Goal: Book appointment/travel/reservation

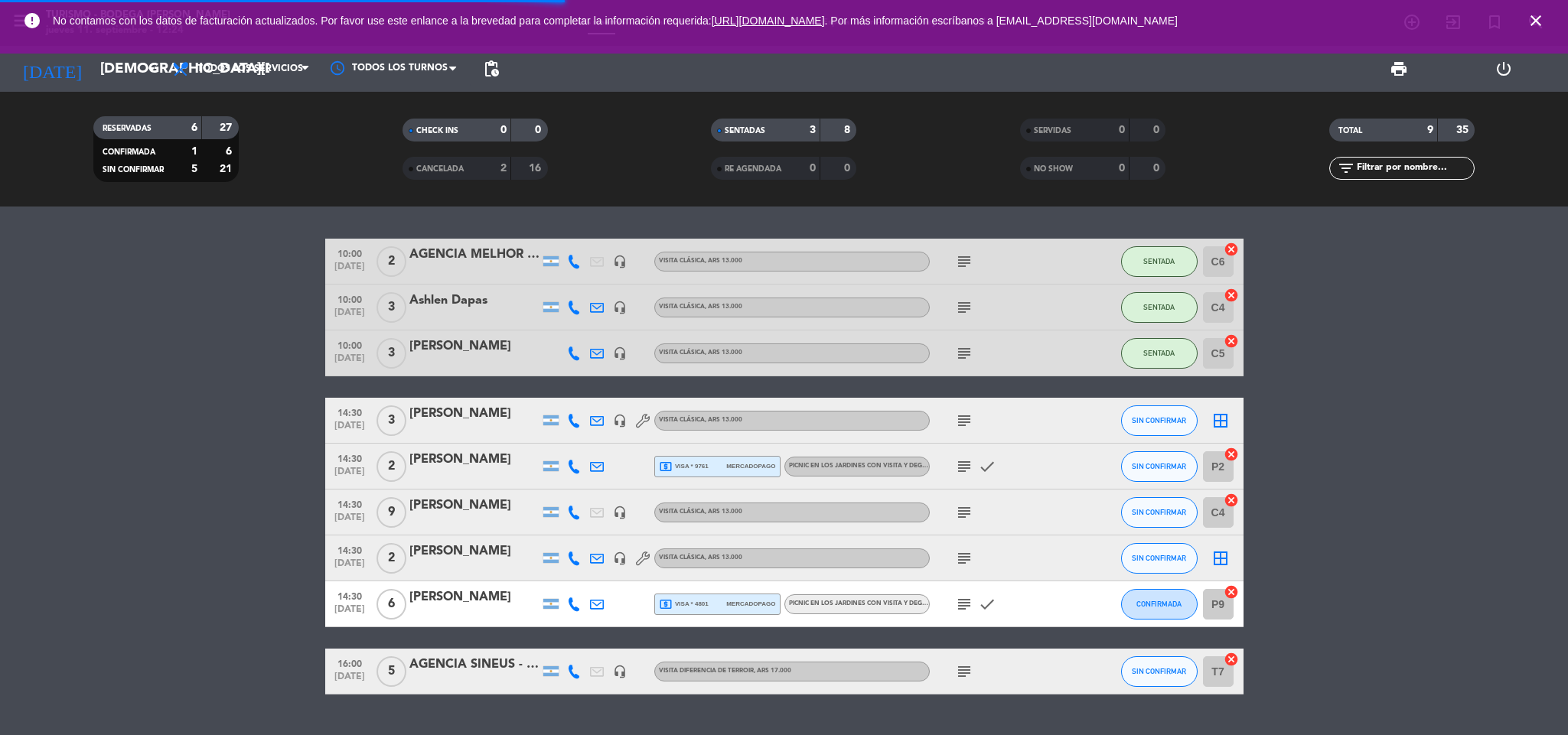
click at [1545, 21] on span "close" at bounding box center [1536, 21] width 41 height 41
click at [1532, 24] on icon "close" at bounding box center [1536, 21] width 18 height 18
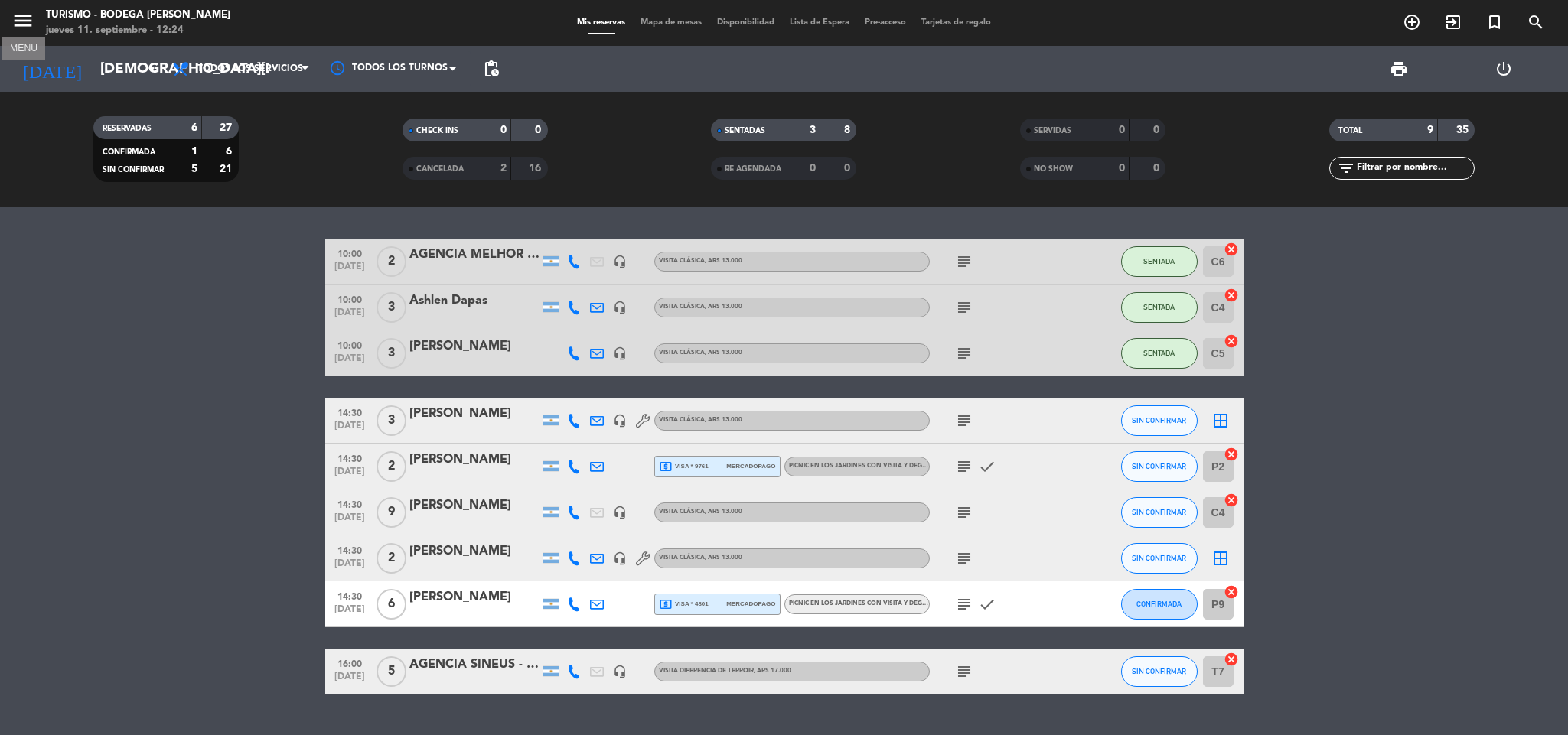
click at [21, 19] on icon "menu" at bounding box center [23, 21] width 23 height 23
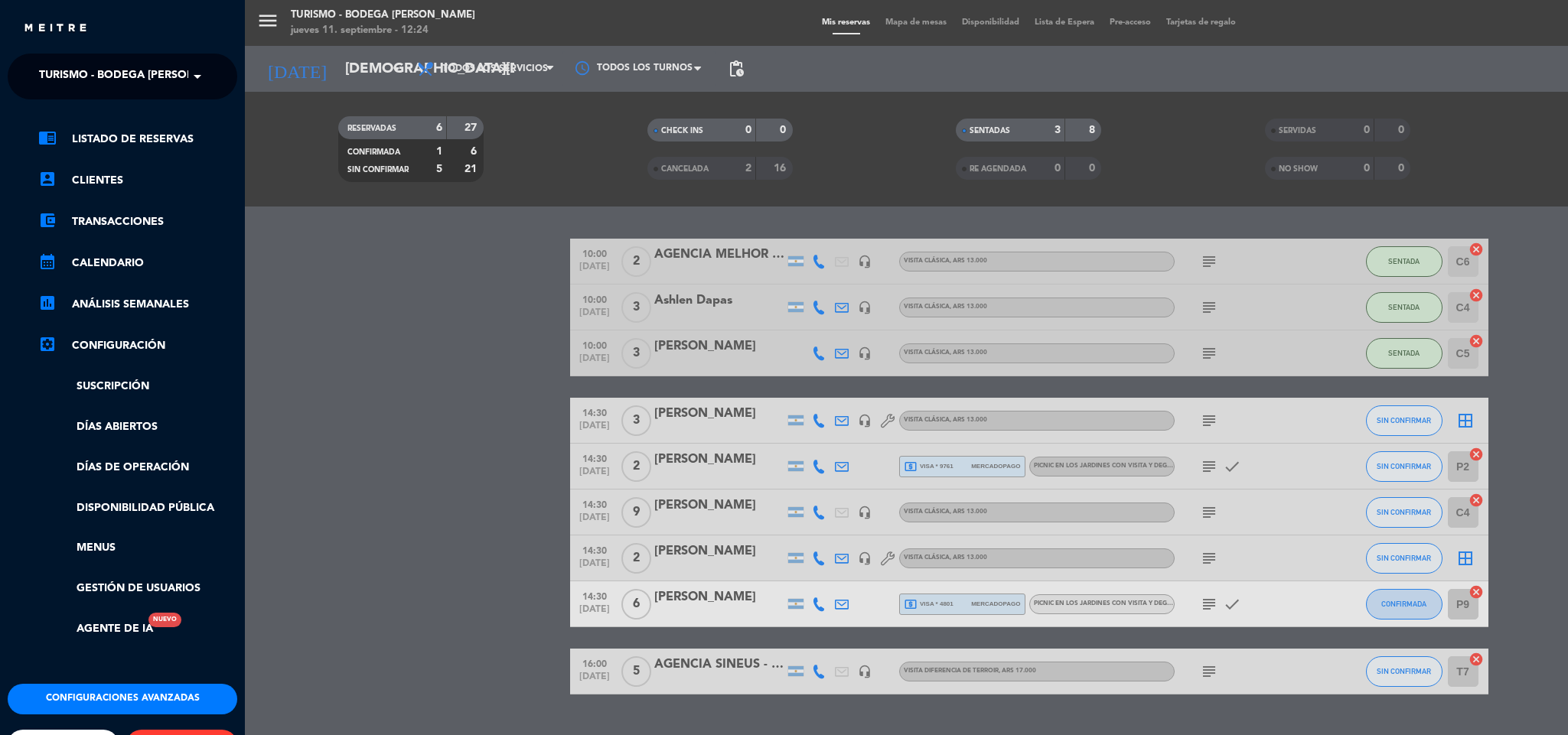
click at [104, 77] on span "Turismo - Bodega [PERSON_NAME]" at bounding box center [137, 77] width 197 height 32
click at [124, 122] on span "Restaurante y Eventos - Bodega [PERSON_NAME]" at bounding box center [160, 118] width 289 height 18
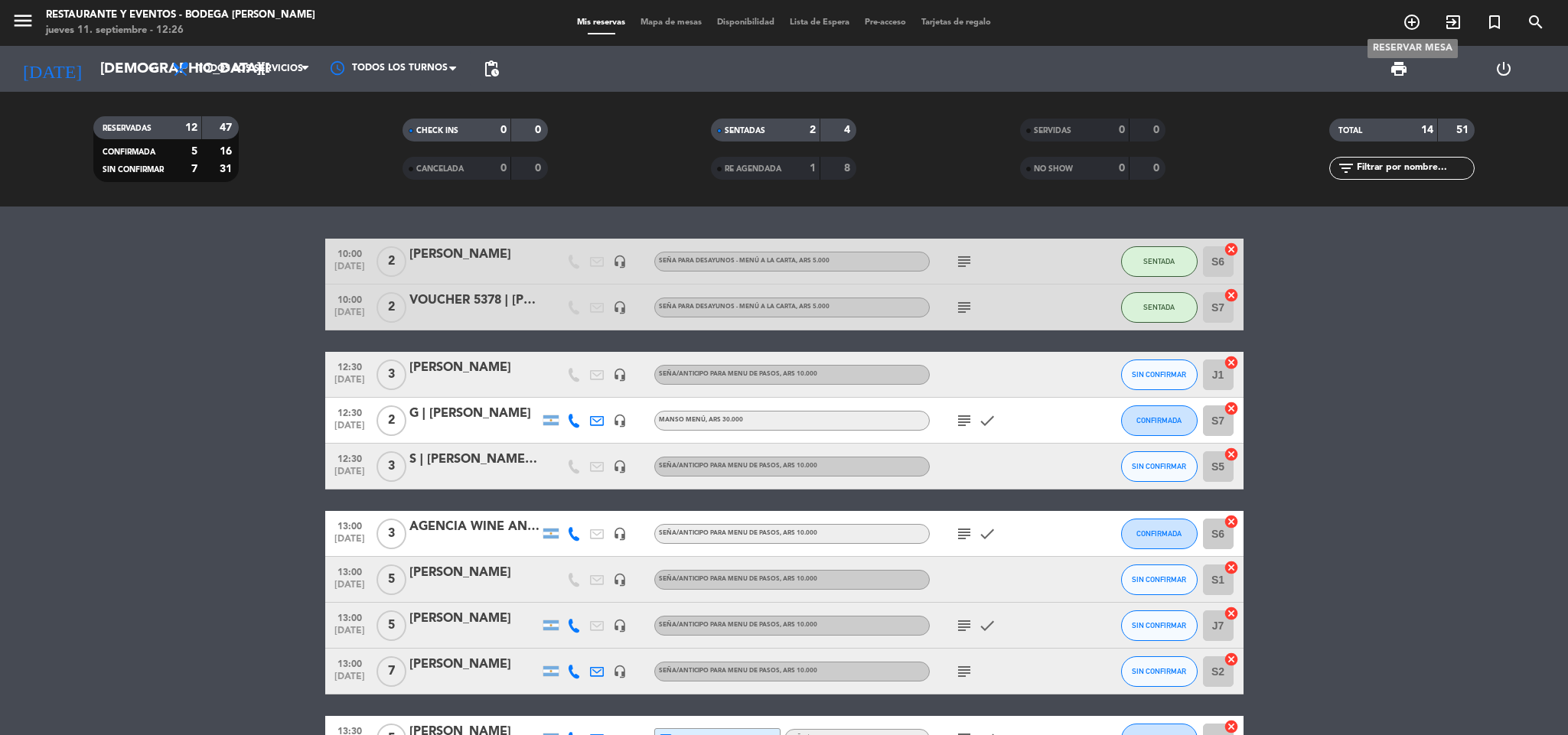
click at [1401, 25] on span "add_circle_outline" at bounding box center [1411, 22] width 41 height 26
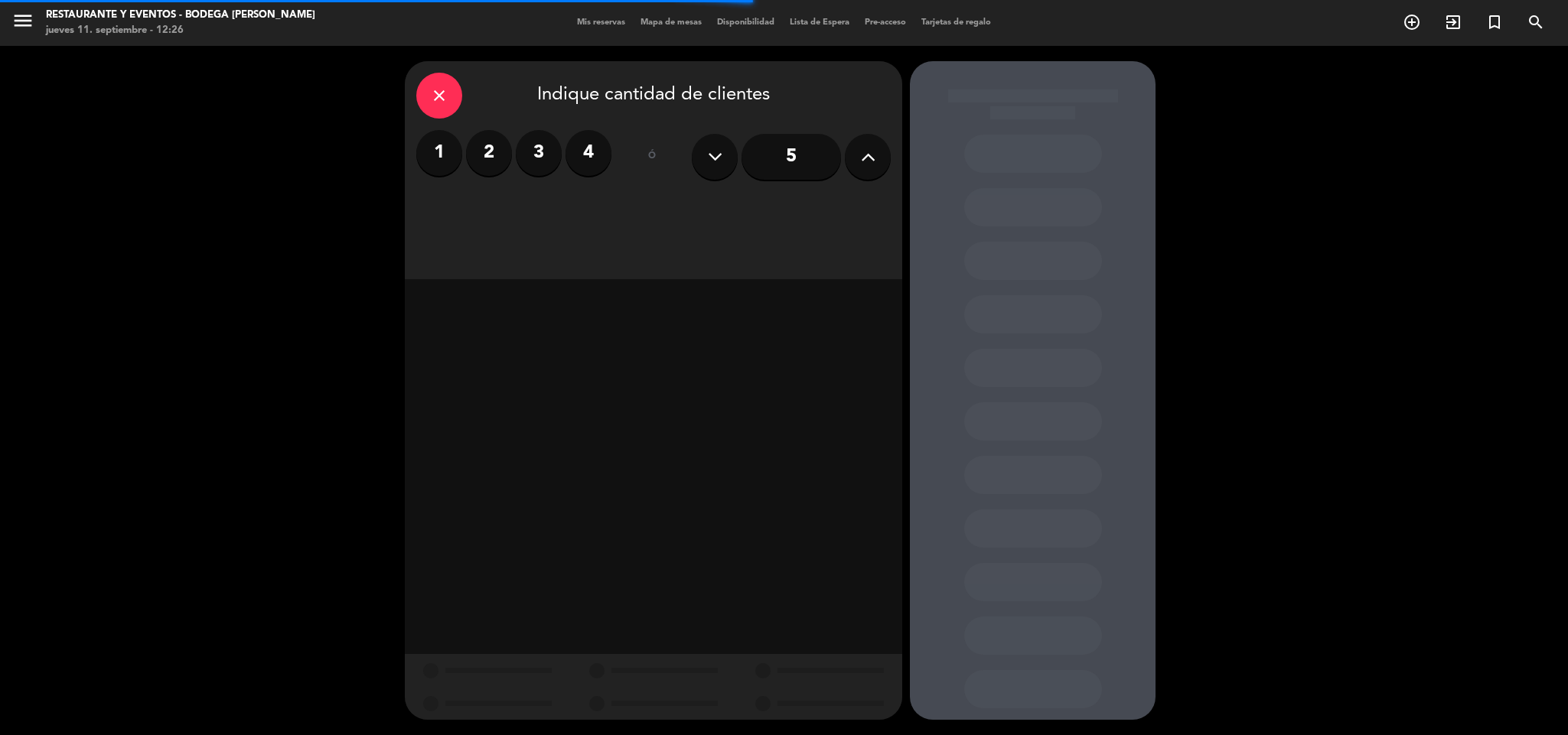
click at [484, 147] on label "2" at bounding box center [489, 153] width 46 height 46
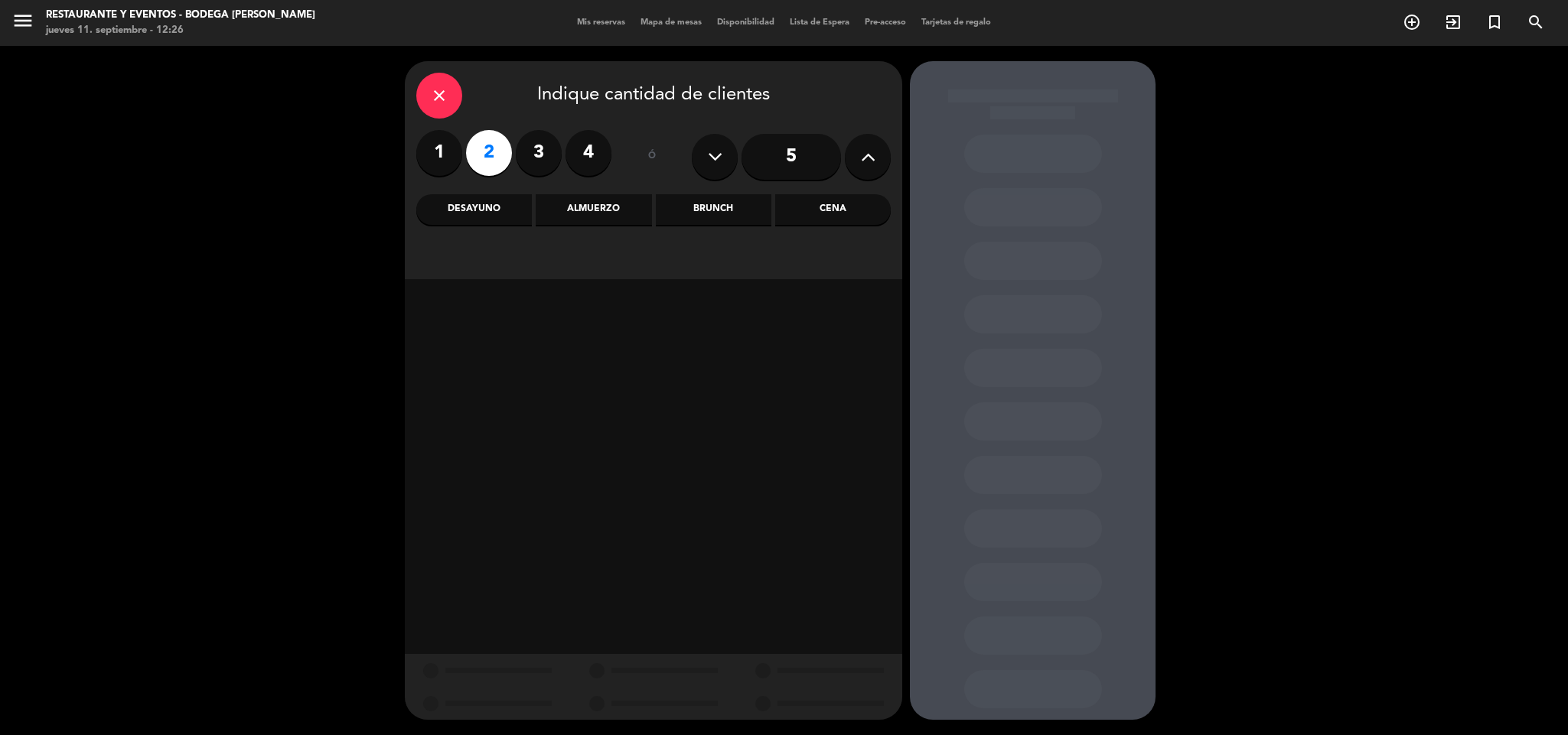
click at [611, 206] on div "Almuerzo" at bounding box center [593, 209] width 116 height 31
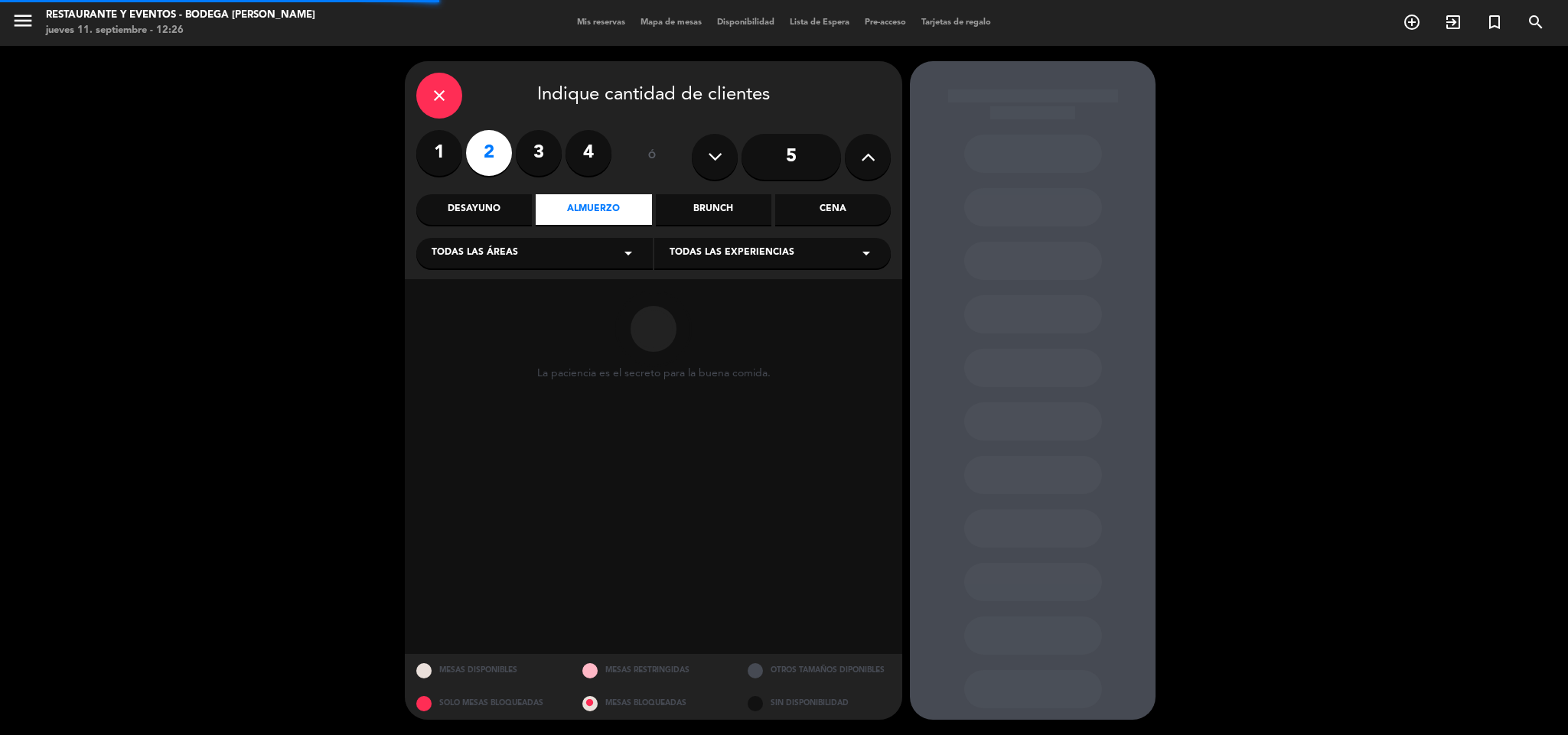
click at [728, 257] on span "Todas las experiencias" at bounding box center [731, 253] width 125 height 15
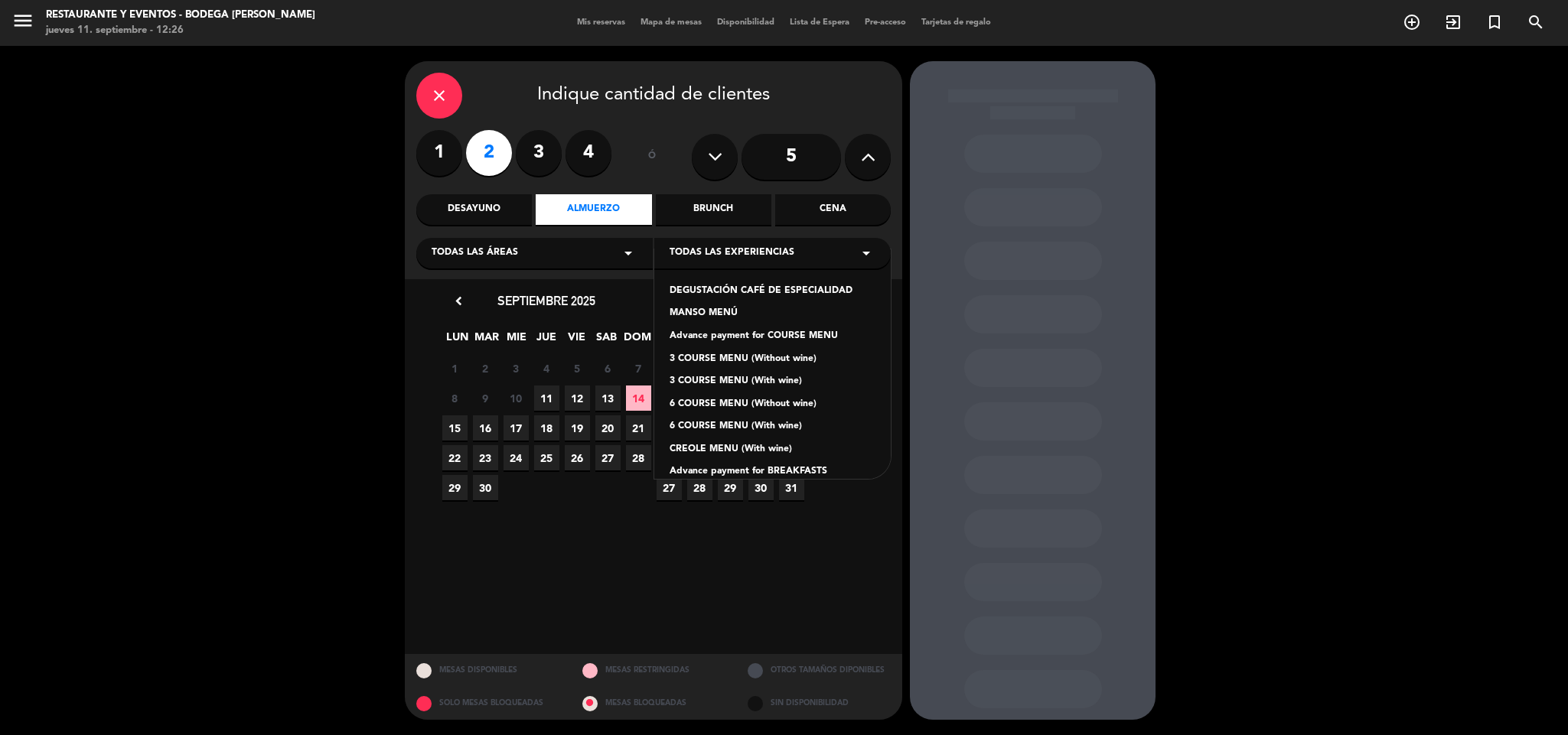
click at [728, 445] on div "CREOLE MENU (With wine)" at bounding box center [772, 450] width 206 height 15
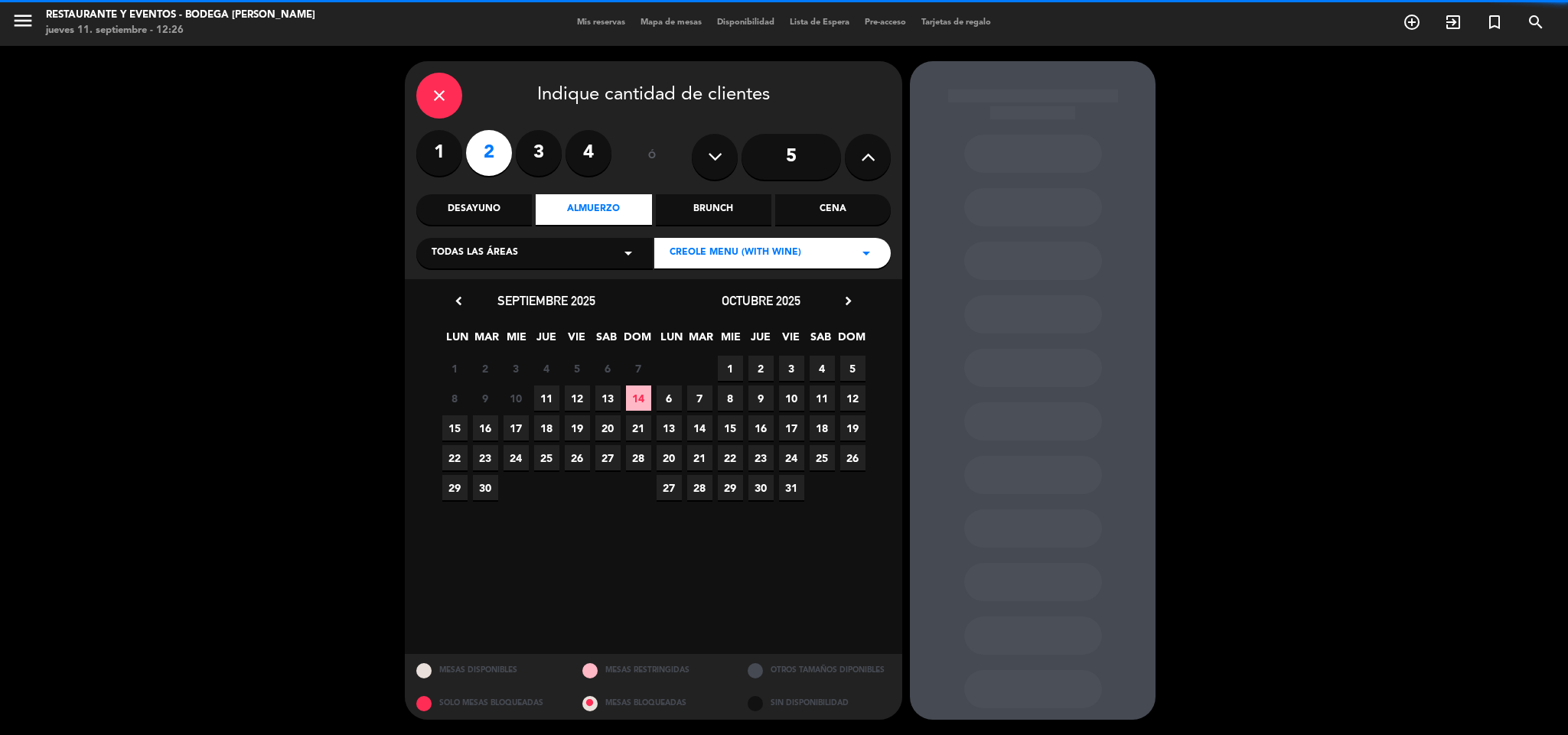
click at [762, 249] on span "CREOLE MENU (With wine)" at bounding box center [734, 253] width 131 height 15
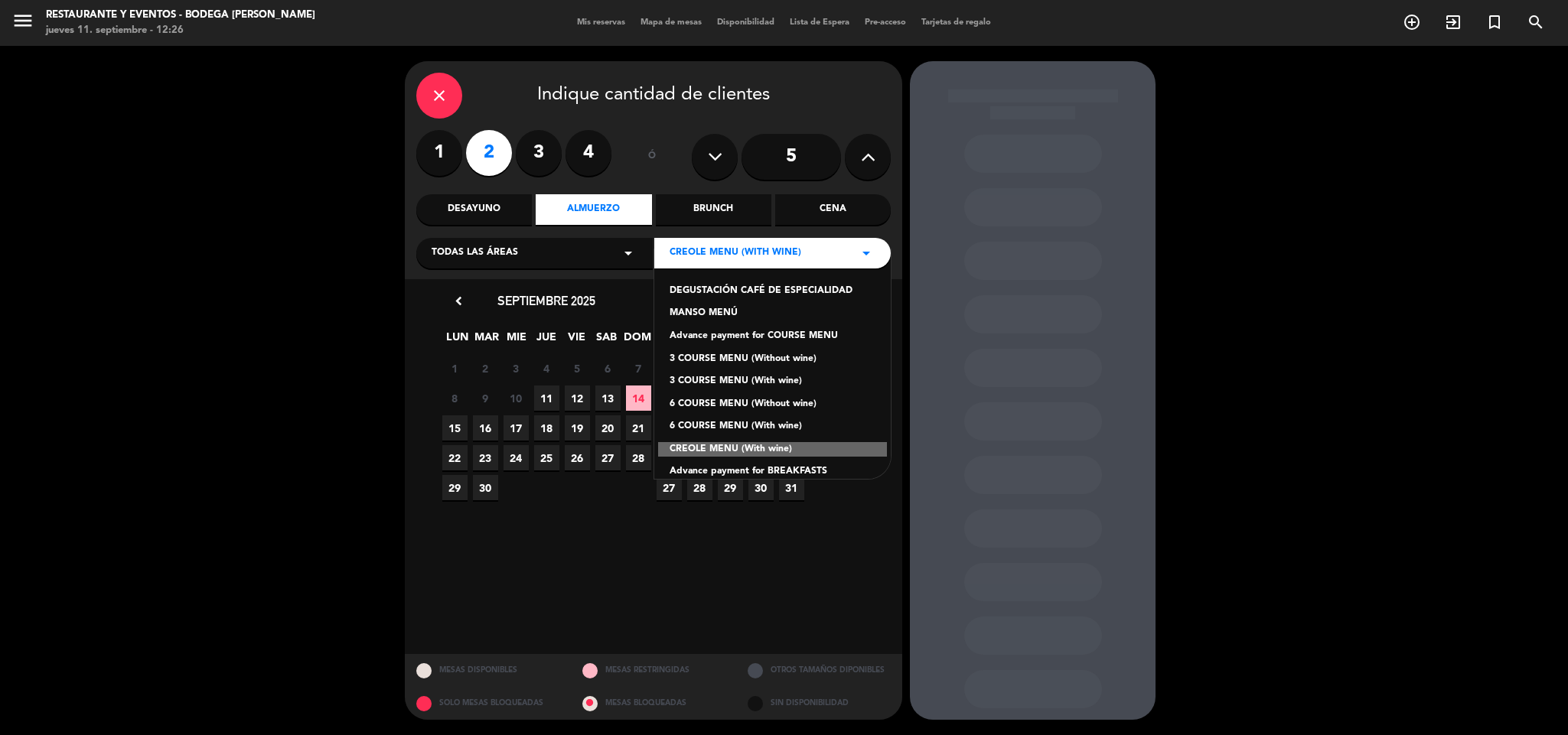
click at [725, 338] on div "Advance payment for COURSE MENU" at bounding box center [772, 337] width 206 height 15
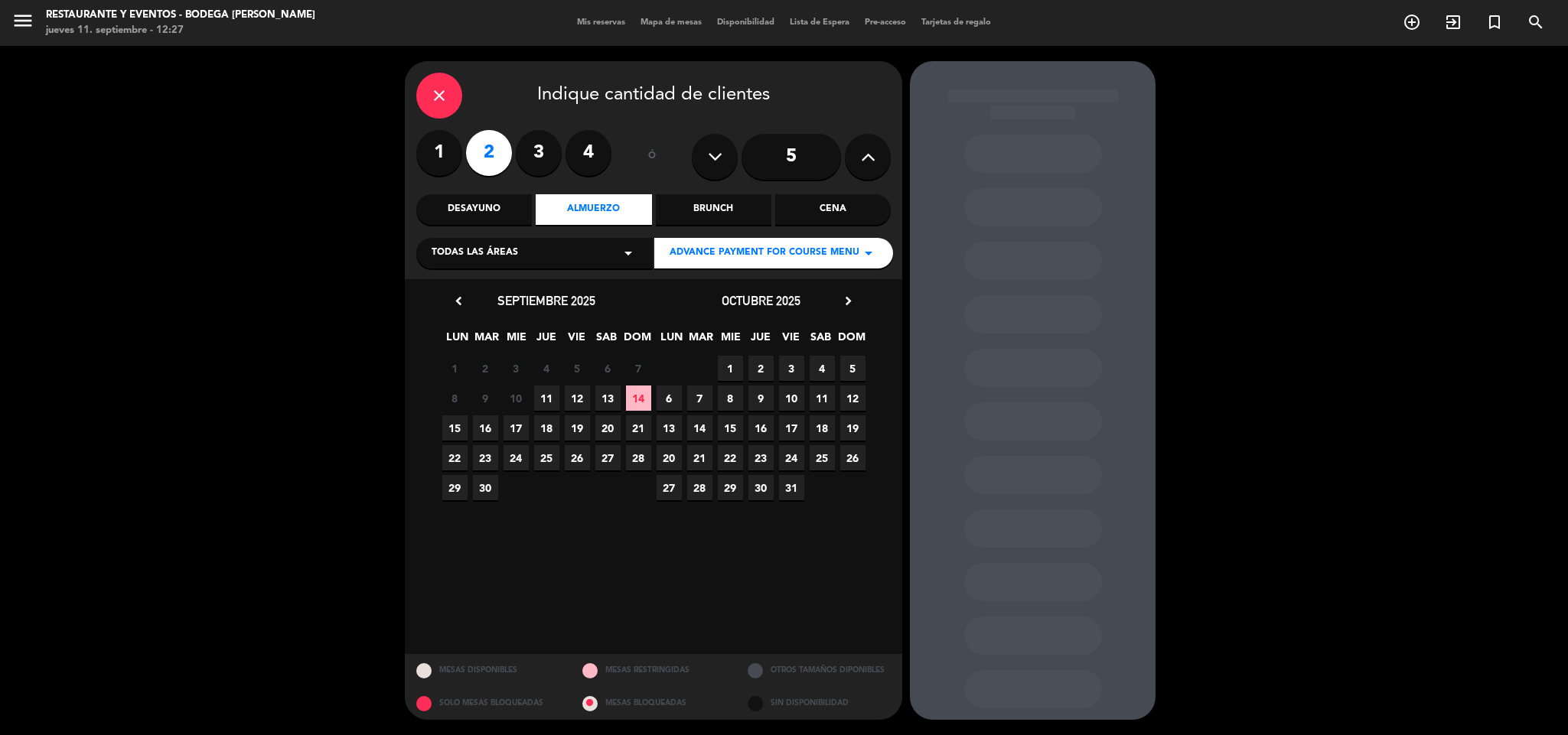
click at [635, 404] on span "14" at bounding box center [639, 397] width 25 height 25
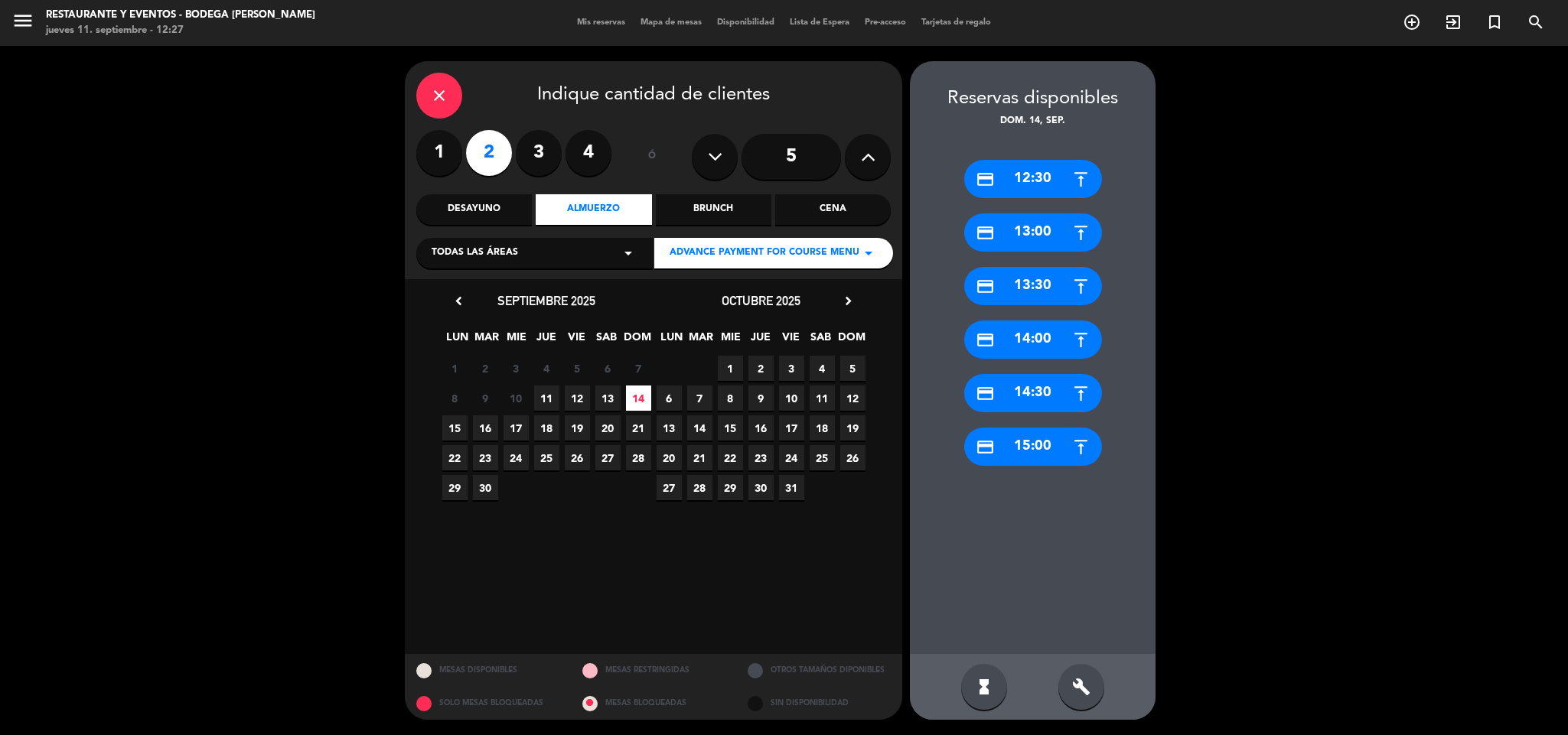
click at [1015, 237] on div "credit_card 13:00" at bounding box center [1032, 232] width 137 height 38
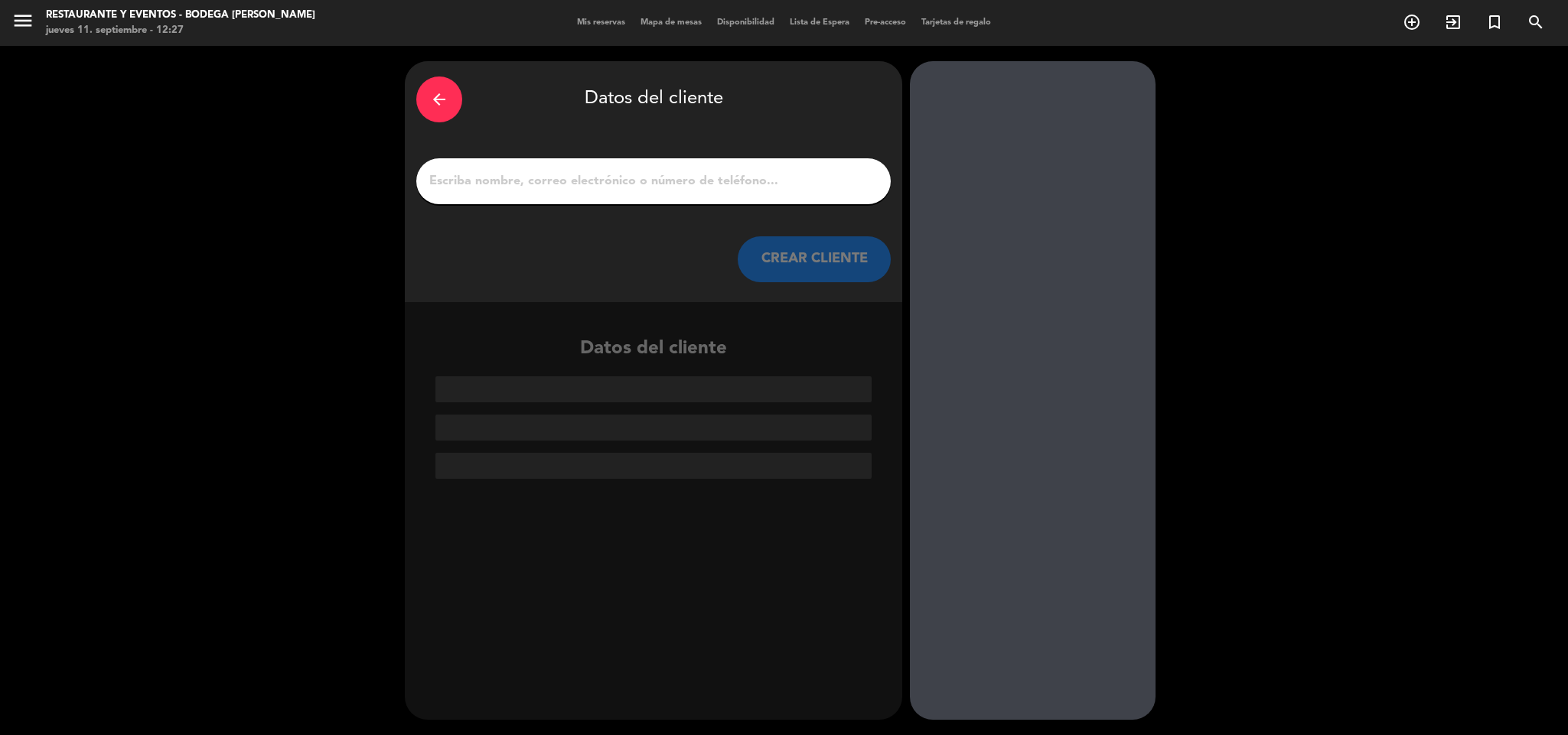
click at [648, 184] on input "1" at bounding box center [653, 181] width 451 height 21
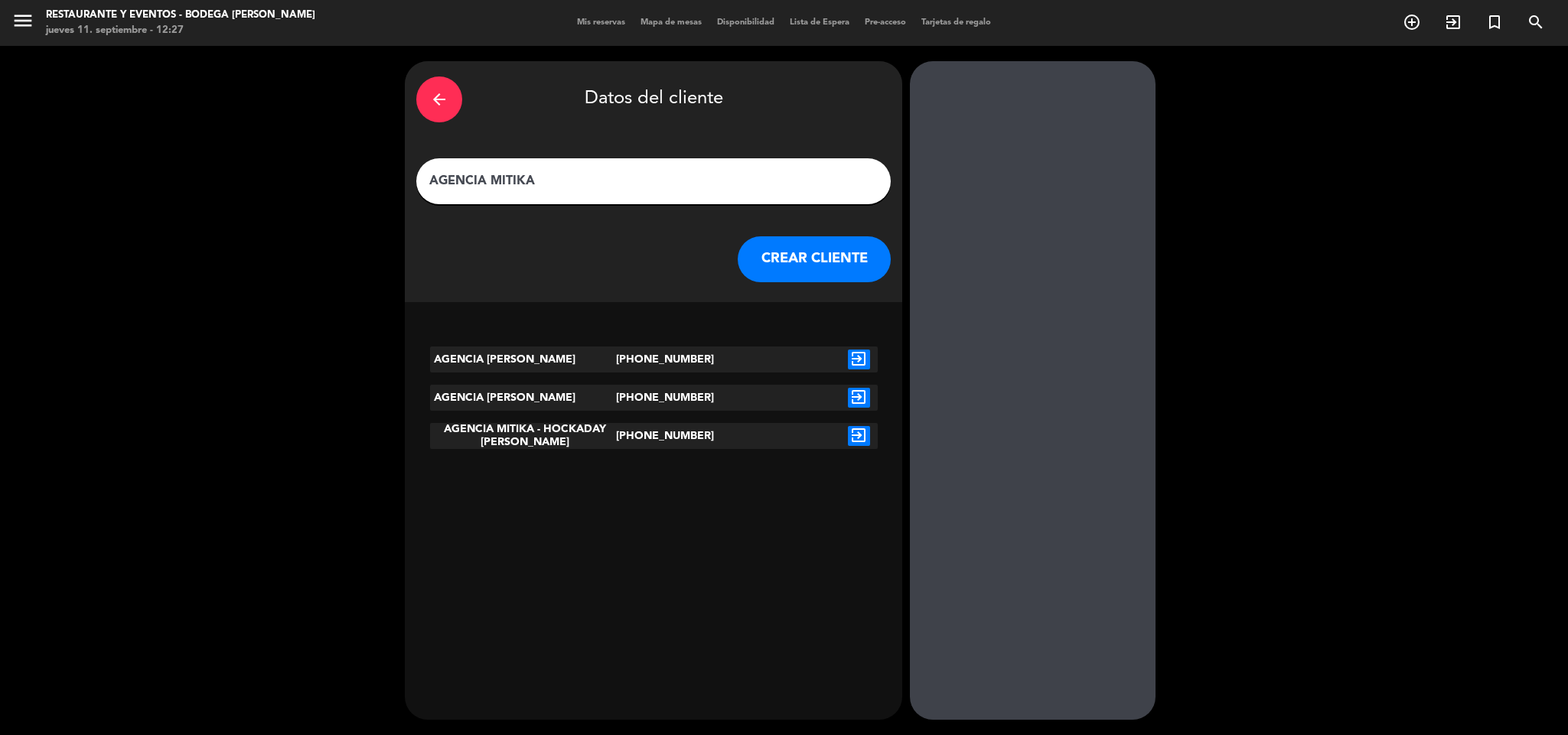
type input "AGENCIA MITIKA"
click at [771, 253] on button "CREAR CLIENTE" at bounding box center [814, 259] width 153 height 46
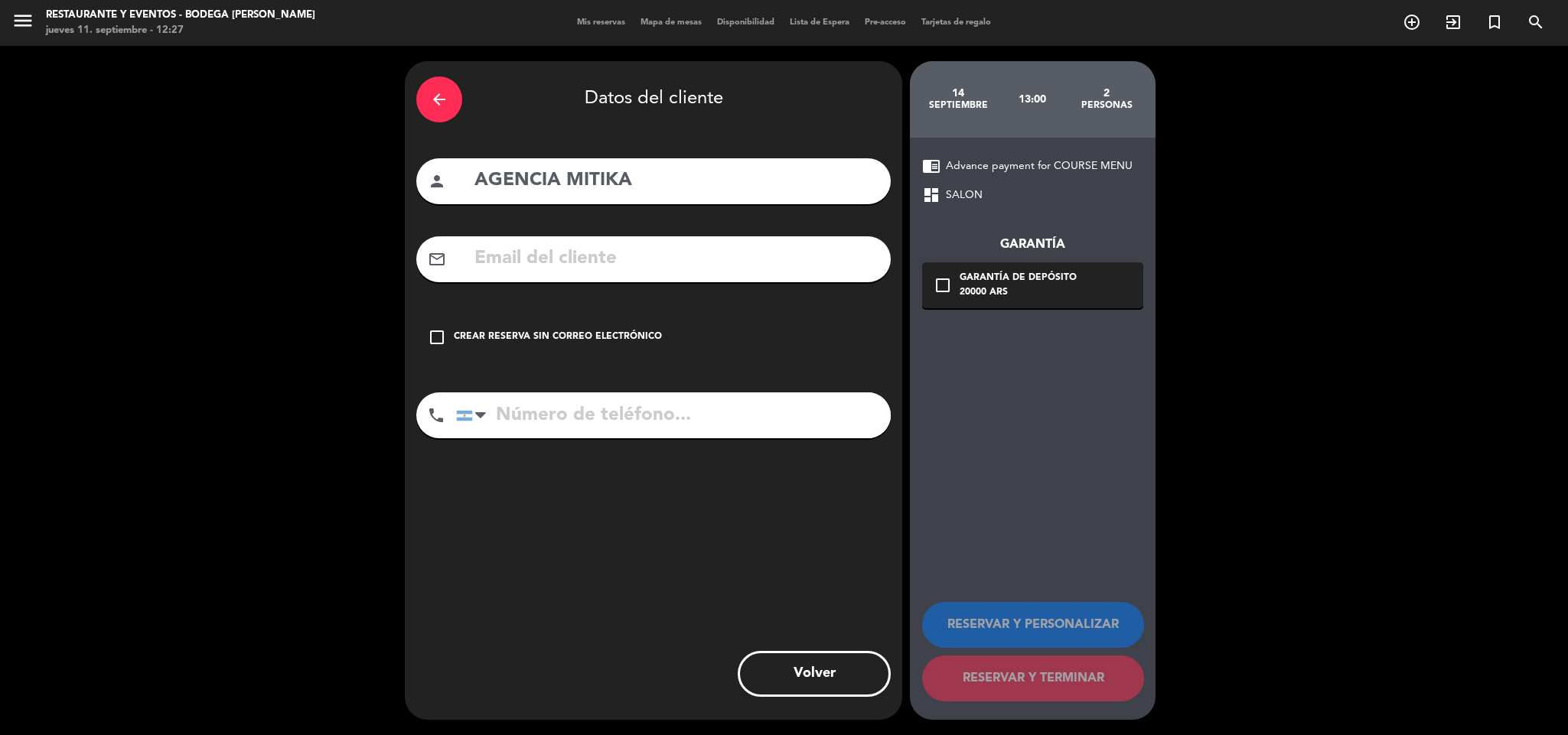
click at [454, 326] on div "check_box_outline_blank Crear reserva sin correo electrónico" at bounding box center [653, 338] width 474 height 46
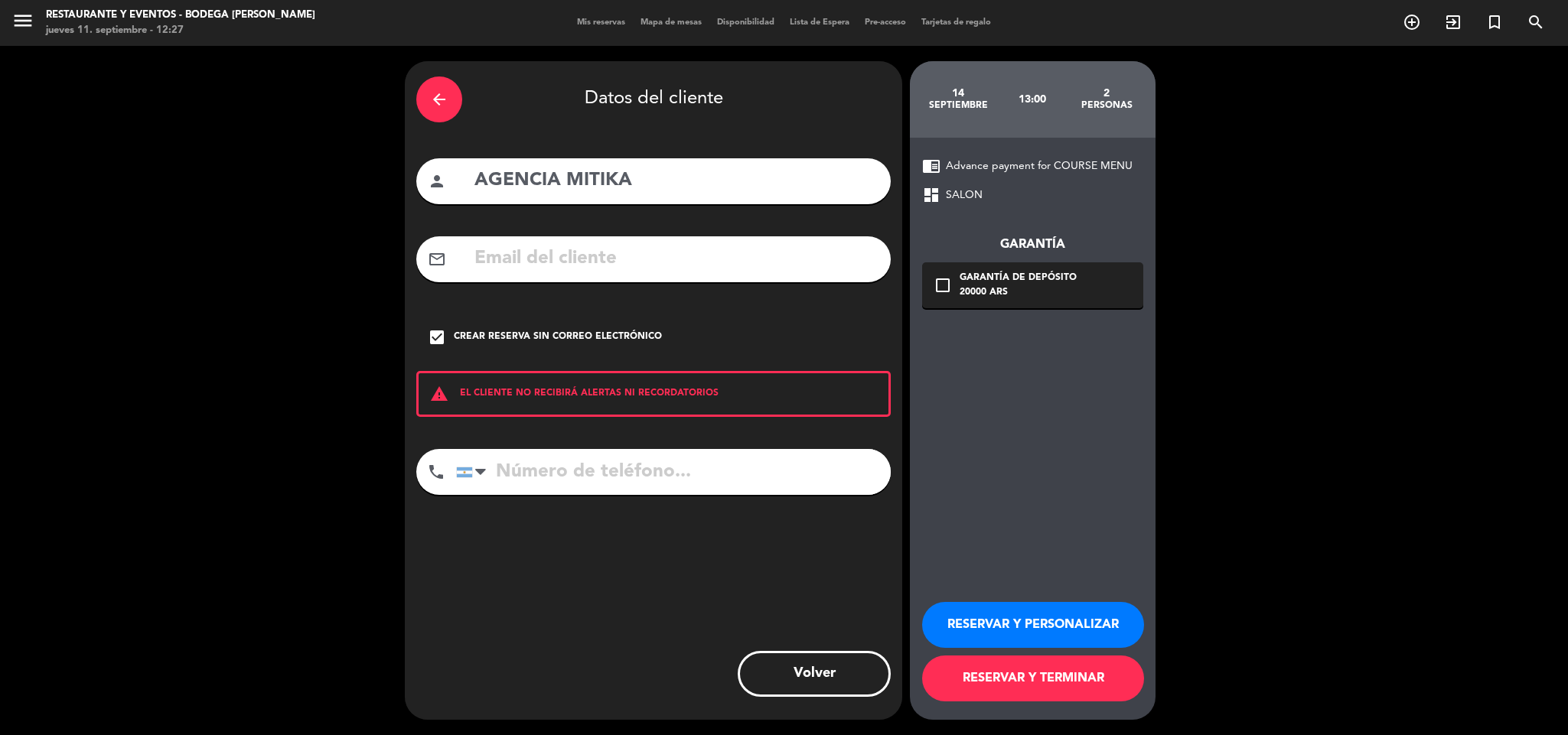
click at [556, 468] on input "tel" at bounding box center [673, 472] width 434 height 46
paste input "[PHONE_NUMBER]"
type input "[PHONE_NUMBER]"
click at [1038, 625] on button "RESERVAR Y PERSONALIZAR" at bounding box center [1032, 625] width 222 height 46
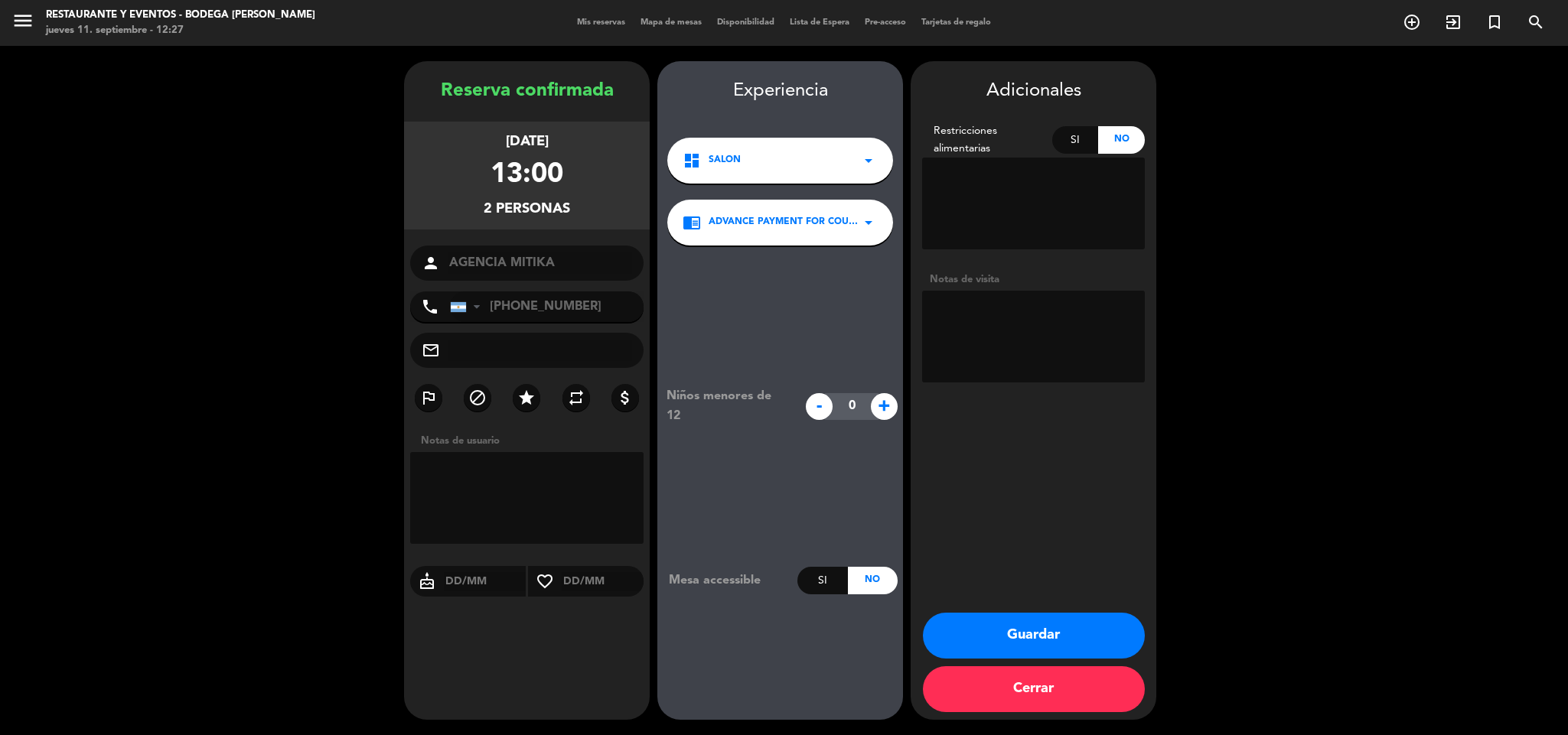
click at [975, 319] on textarea at bounding box center [1033, 337] width 223 height 92
type textarea "p"
click at [1070, 352] on textarea at bounding box center [1033, 337] width 223 height 92
click at [1134, 318] on textarea at bounding box center [1033, 337] width 223 height 92
type textarea "Paga chofer en la bodega | factura consumidor final"
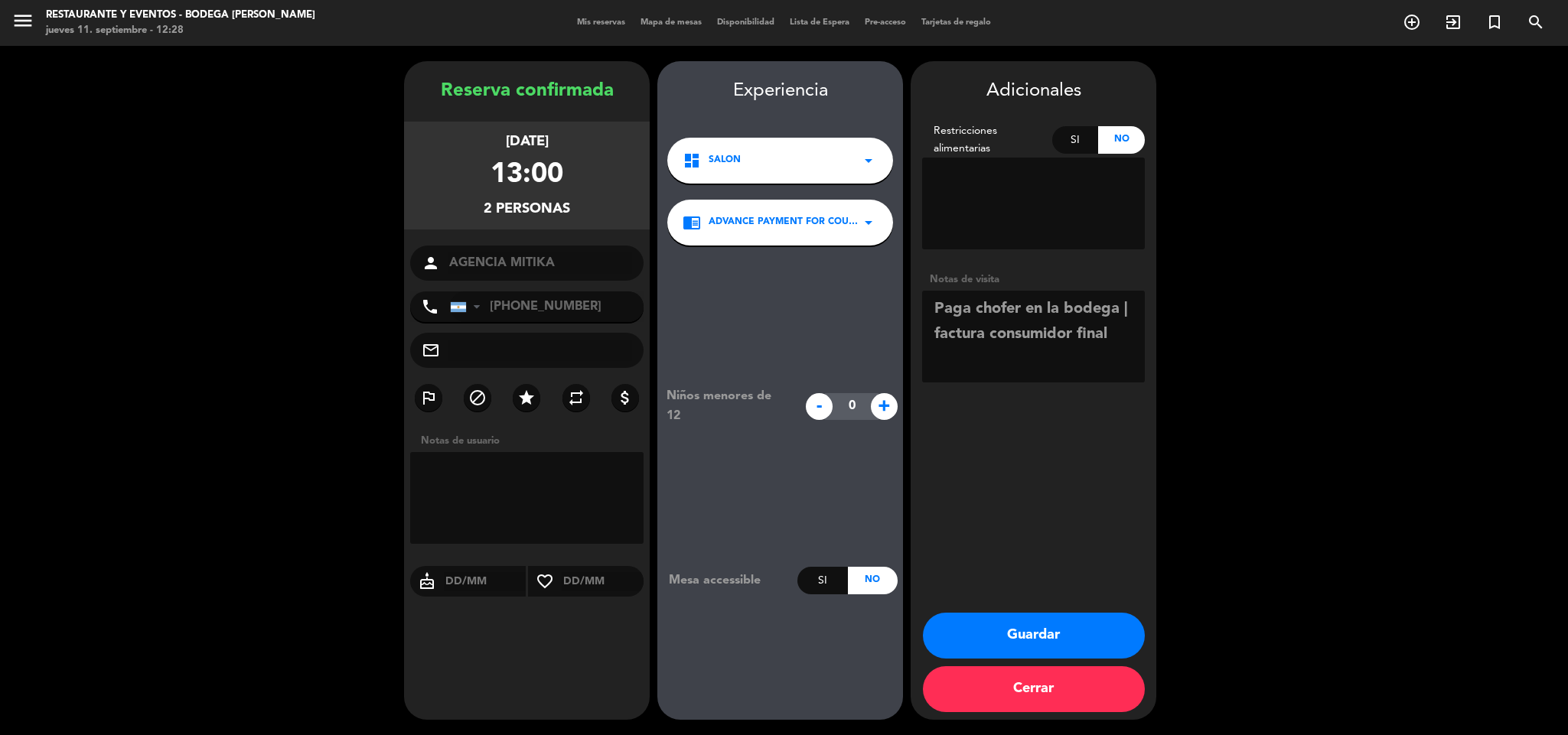
click at [1043, 629] on button "Guardar" at bounding box center [1033, 636] width 222 height 46
